Goal: Book appointment/travel/reservation

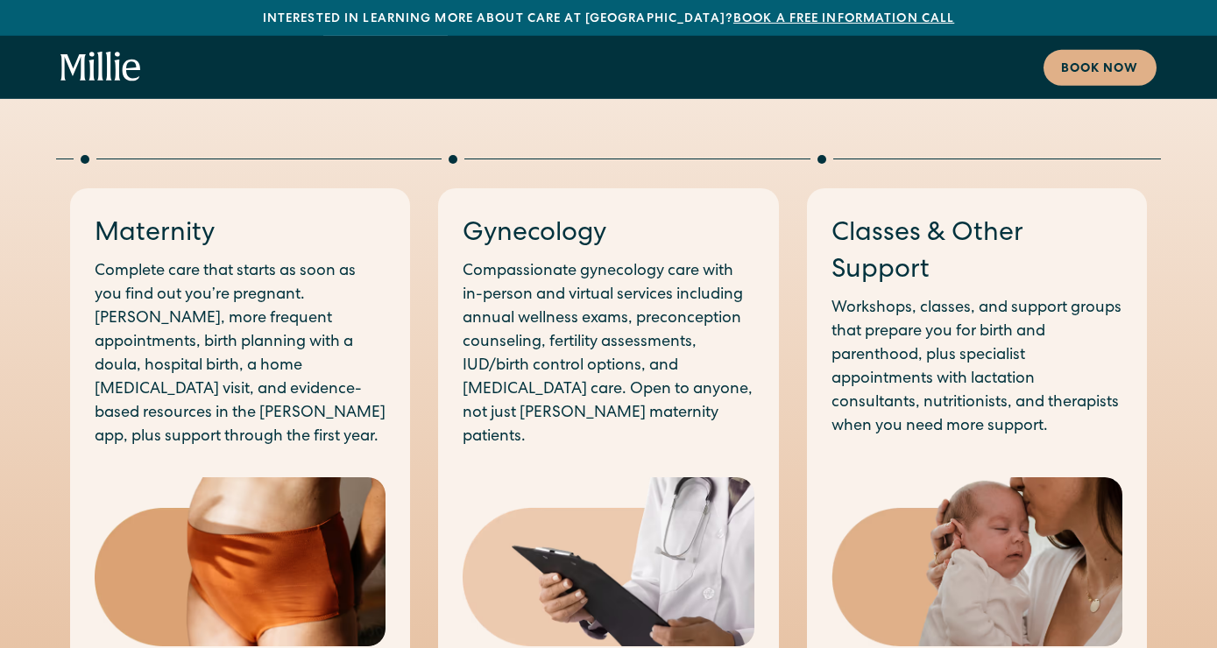
scroll to position [909, 0]
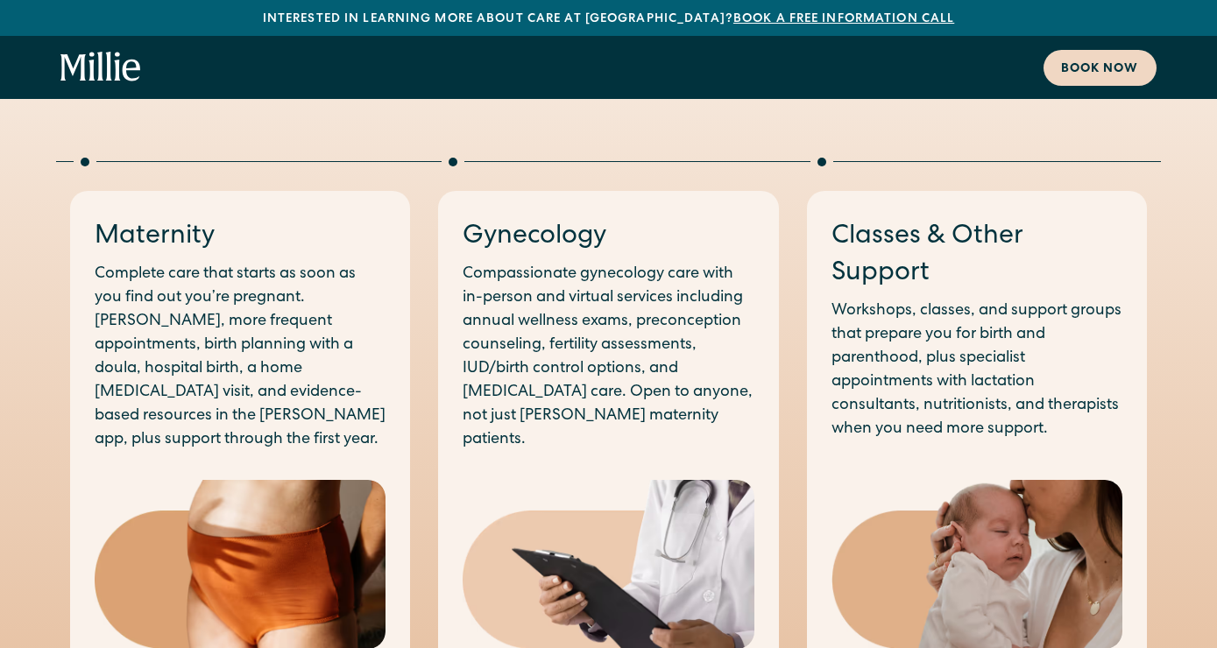
click at [1088, 70] on div "Book now" at bounding box center [1100, 69] width 78 height 18
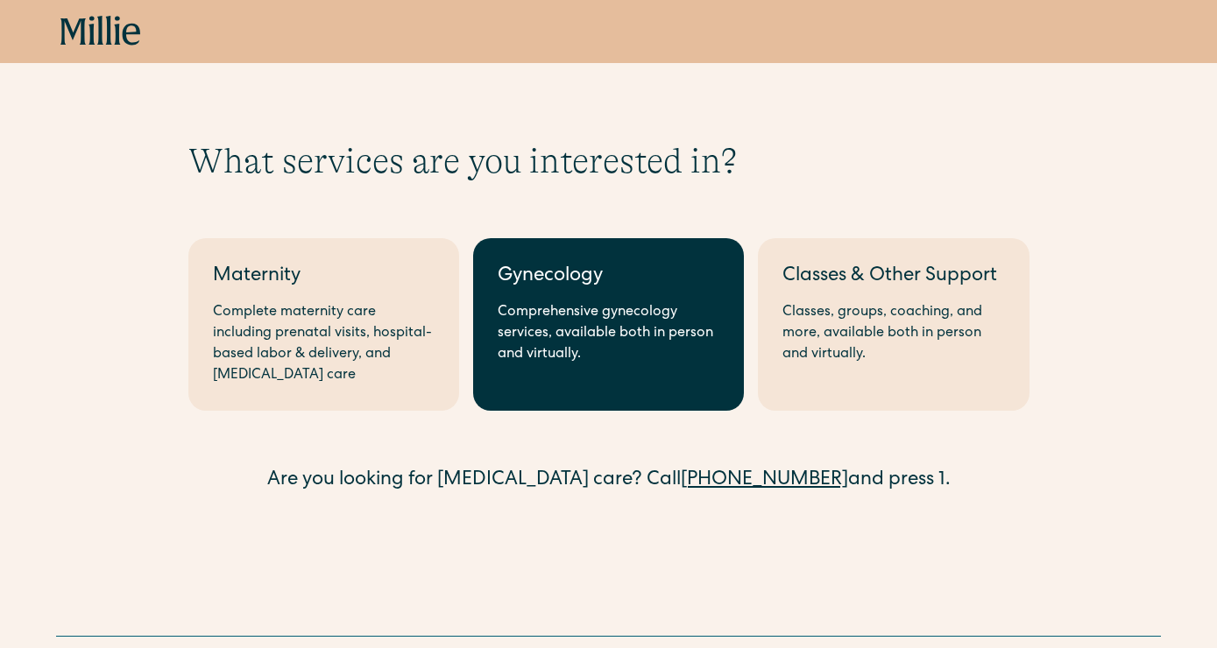
click at [603, 343] on div "Comprehensive gynecology services, available both in person and virtually." at bounding box center [609, 333] width 222 height 63
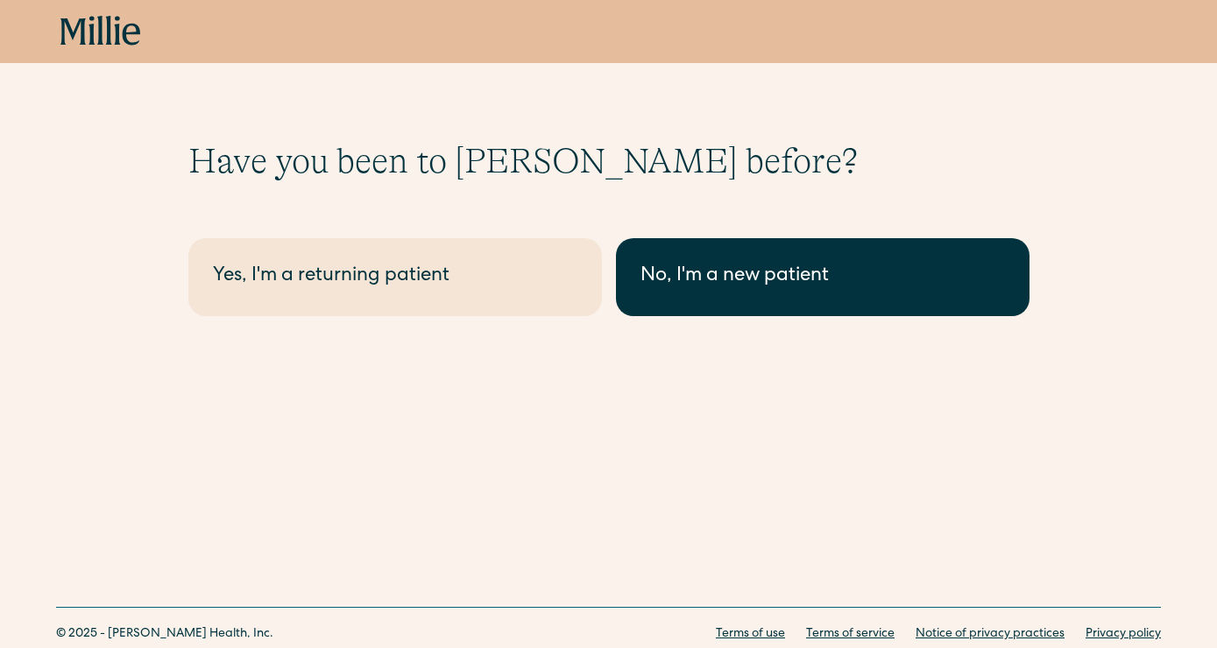
click at [731, 276] on div "No, I'm a new patient" at bounding box center [822, 277] width 364 height 29
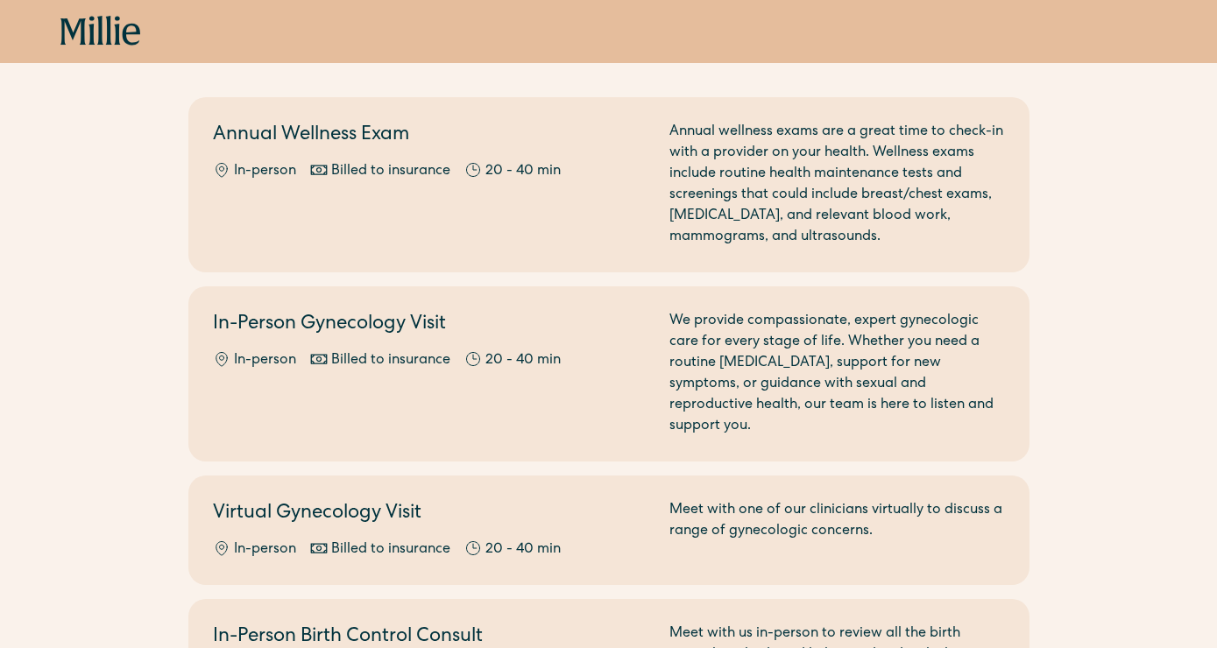
scroll to position [151, 0]
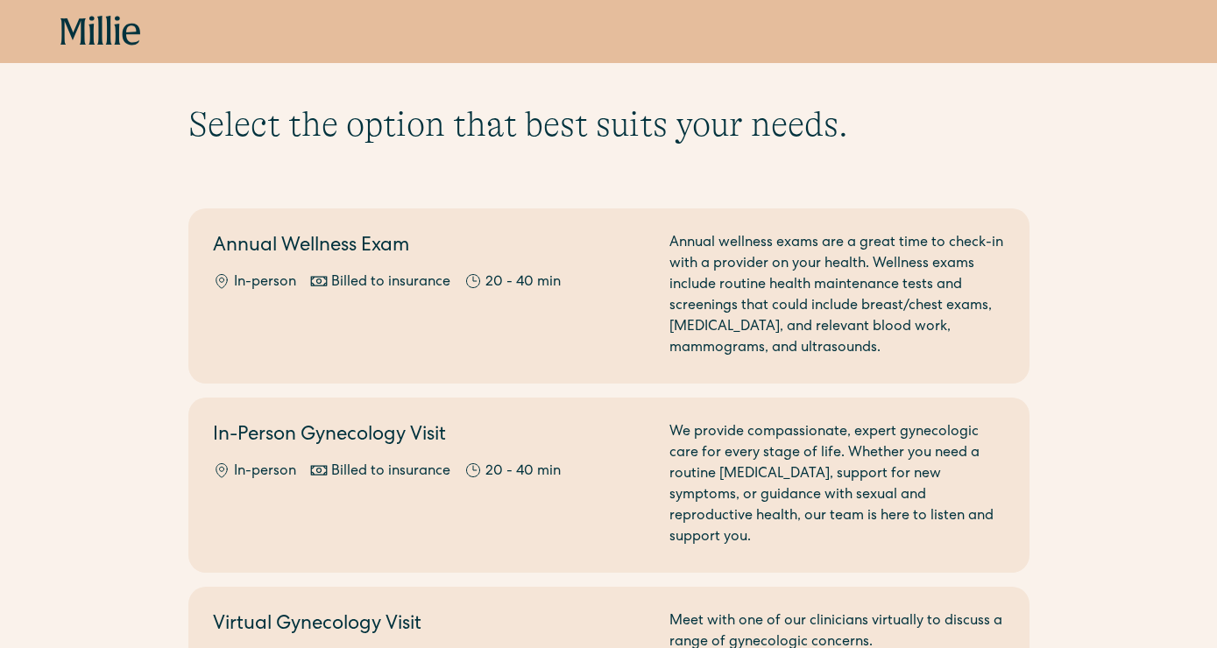
scroll to position [0, 0]
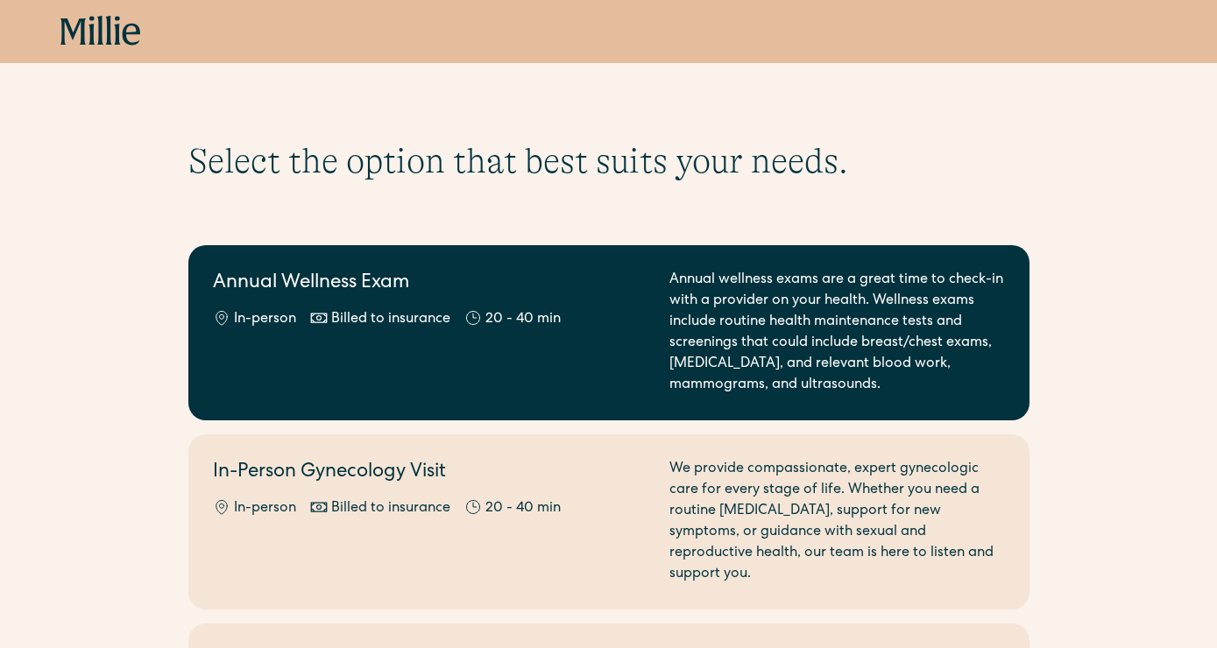
click at [893, 328] on div "Annual wellness exams are a great time to check-in with a provider on your heal…" at bounding box center [837, 333] width 336 height 126
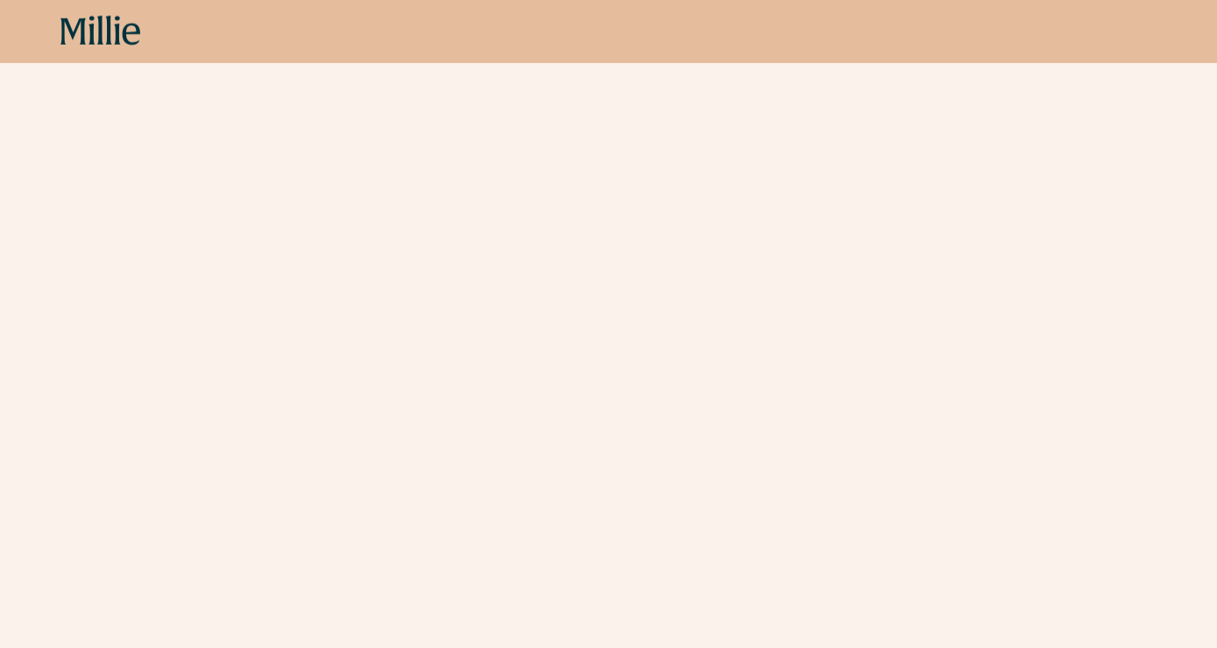
scroll to position [588, 0]
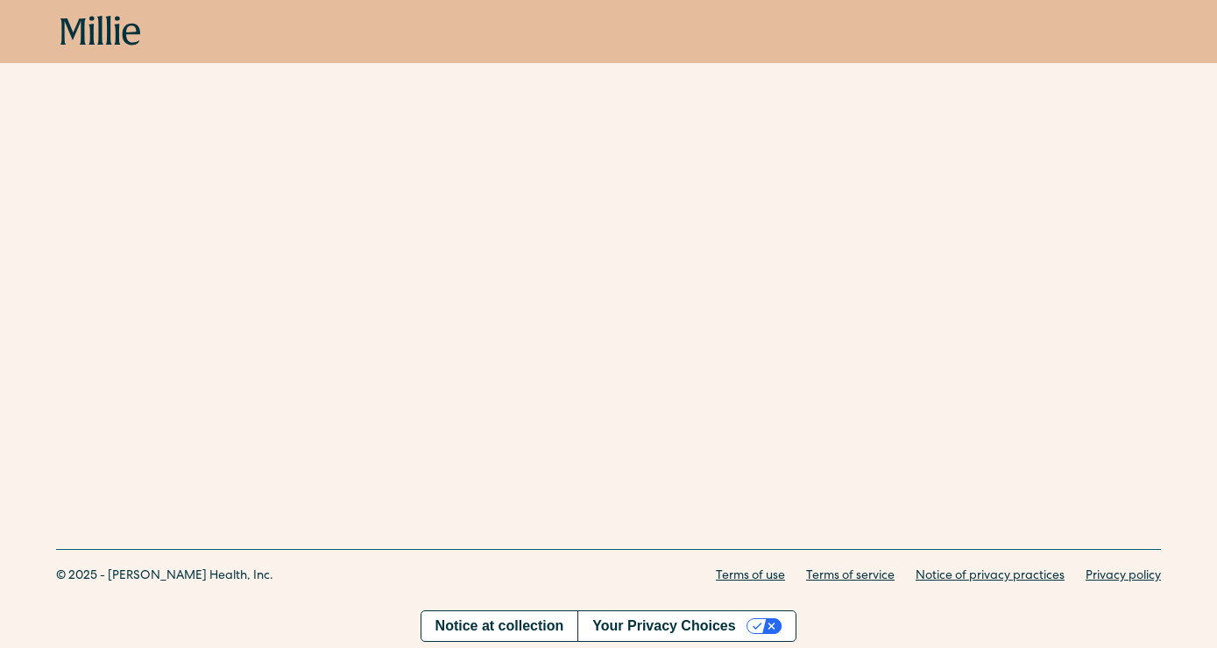
scroll to position [354, 0]
